Goal: Find specific page/section

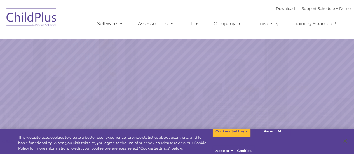
select select "MEDIUM"
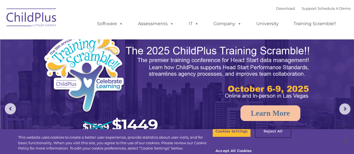
click at [274, 136] on button "Reject All" at bounding box center [273, 132] width 35 height 12
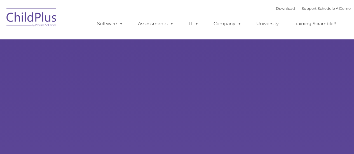
type input ""
select select "MEDIUM"
